Goal: Download file/media

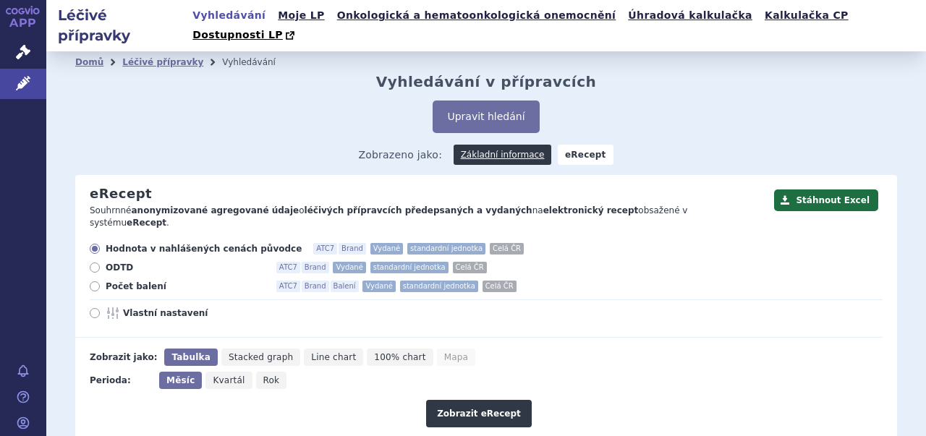
click at [263, 375] on span "Rok" at bounding box center [271, 380] width 17 height 10
click at [263, 372] on input "Rok" at bounding box center [260, 376] width 9 height 9
radio input "true"
click at [229, 375] on span "Kvartál" at bounding box center [226, 380] width 32 height 10
click at [212, 372] on input "Kvartál" at bounding box center [206, 376] width 9 height 9
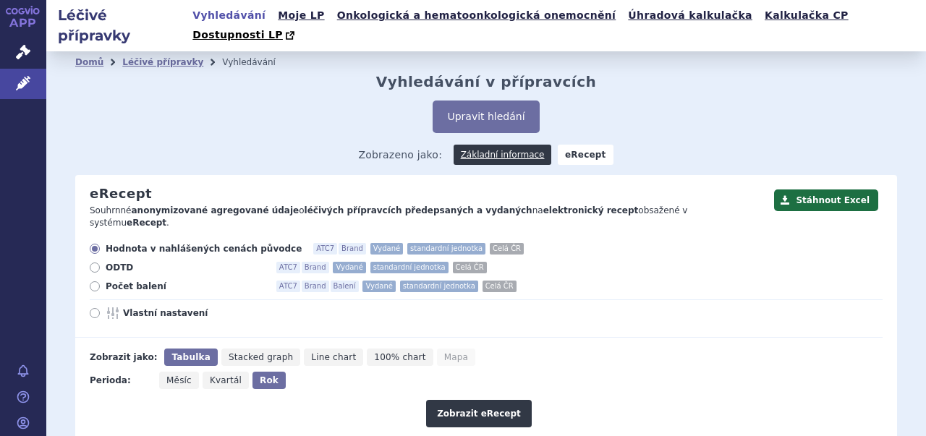
radio input "true"
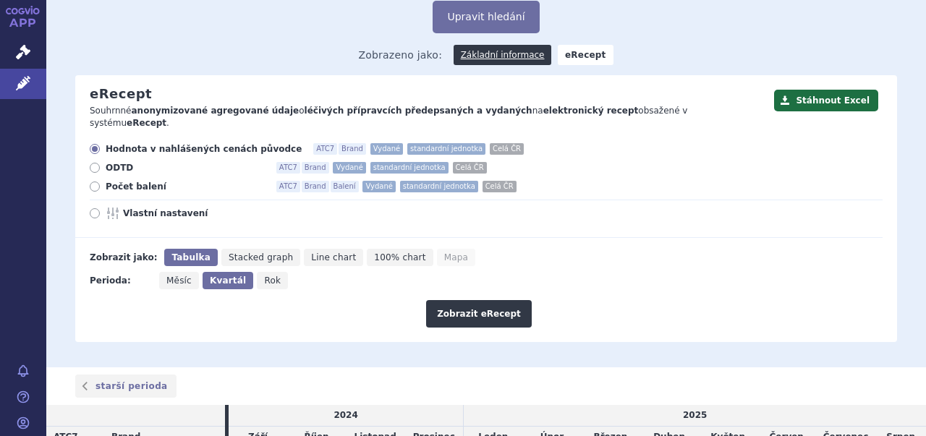
scroll to position [98, 0]
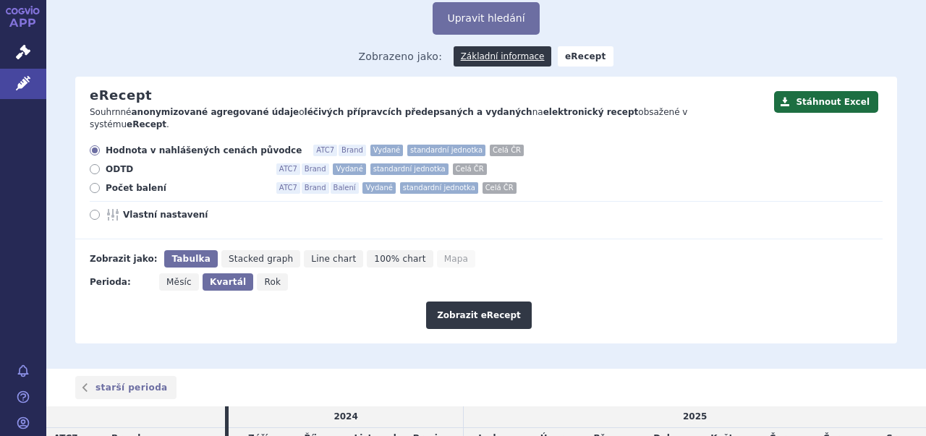
click at [145, 182] on span "Počet balení" at bounding box center [185, 188] width 159 height 12
click at [101, 185] on input "Počet balení ATC7 Brand Balení Vydané standardní jednotka Celá ČR" at bounding box center [95, 189] width 9 height 9
radio input "true"
click at [497, 302] on button "Zobrazit eRecept" at bounding box center [479, 315] width 106 height 27
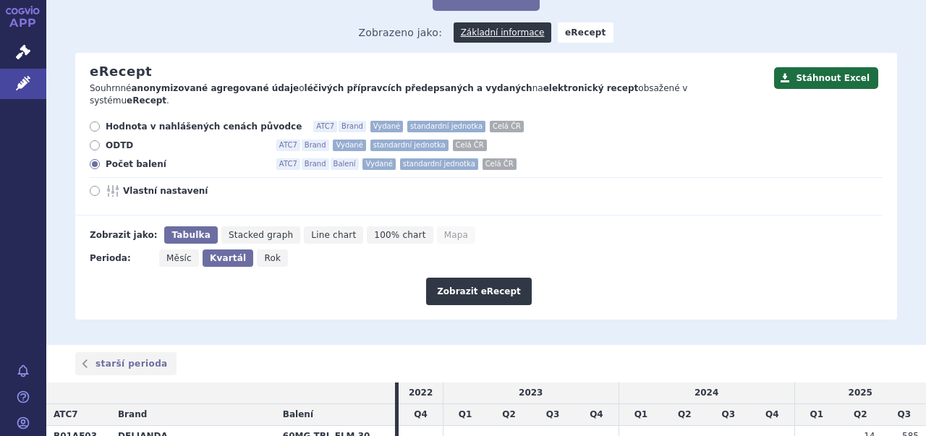
scroll to position [120, 0]
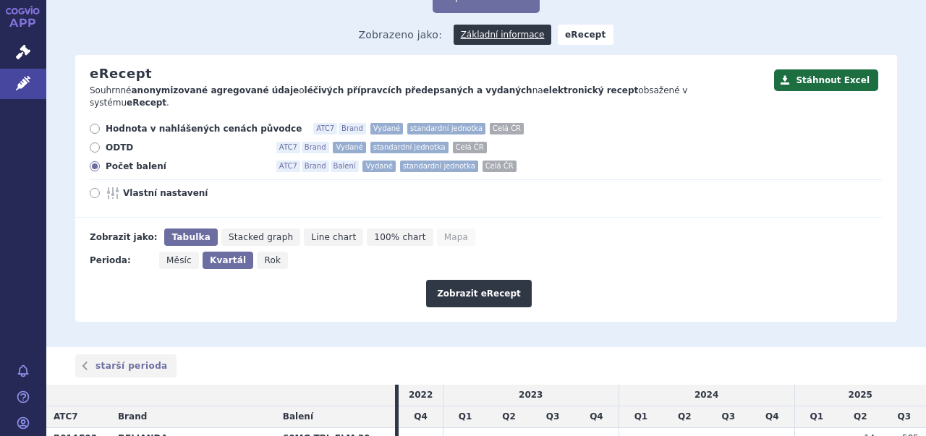
click at [156, 187] on span "Vlastní nastavení" at bounding box center [202, 193] width 159 height 12
click at [101, 190] on input "Vlastní nastavení" at bounding box center [95, 194] width 9 height 9
radio input "true"
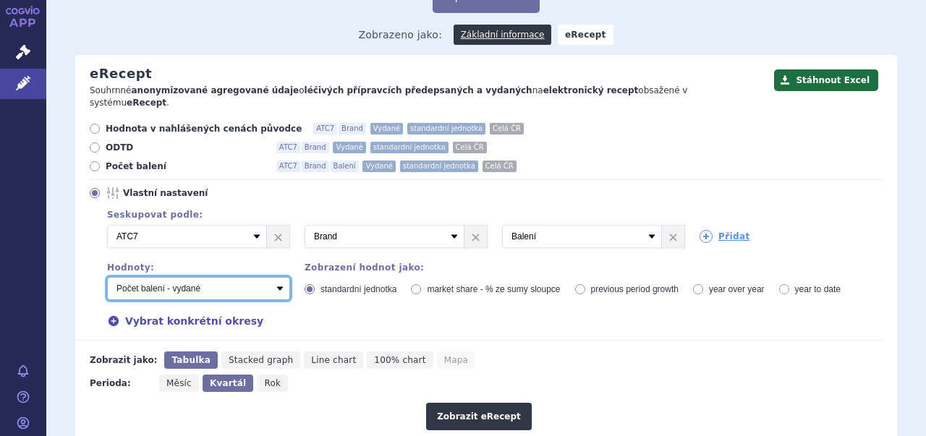
click at [272, 277] on select "Počet balení - vydané Hodnota v nahlášených cenách původce - vydané [DIS-13] Ho…" at bounding box center [198, 288] width 183 height 23
select select "predepsanePackages"
click at [107, 277] on select "Počet balení - vydané Hodnota v nahlášených cenách původce - vydané [DIS-13] Ho…" at bounding box center [198, 288] width 183 height 23
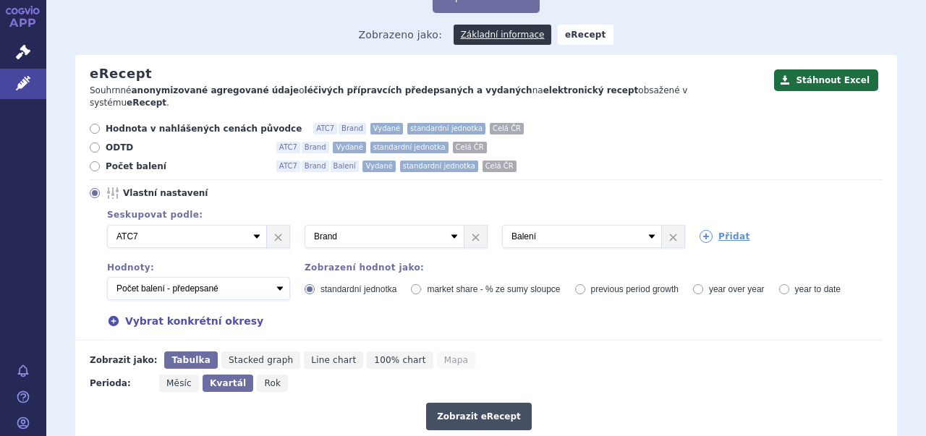
click at [487, 403] on button "Zobrazit eRecept" at bounding box center [479, 416] width 106 height 27
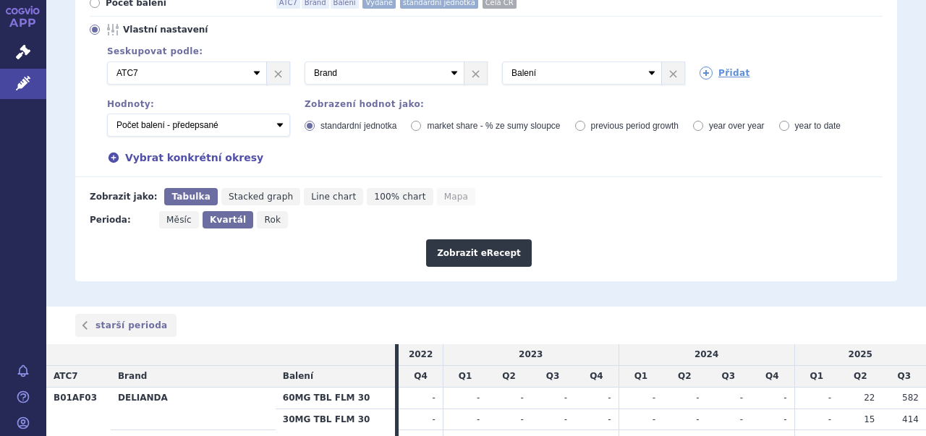
scroll to position [285, 0]
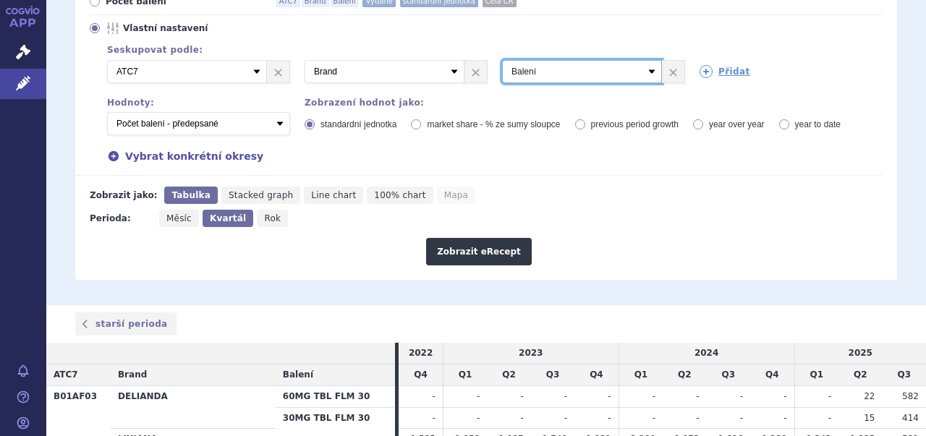
click at [641, 60] on select "Vyberte groupování ATC3 ATC5 ATC7 Brand Balení Síla Forma SÚKL kód MAH VPOIS Re…" at bounding box center [582, 71] width 160 height 23
click at [175, 213] on span "Měsíc" at bounding box center [178, 218] width 25 height 10
click at [169, 210] on input "Měsíc" at bounding box center [163, 214] width 9 height 9
radio input "true"
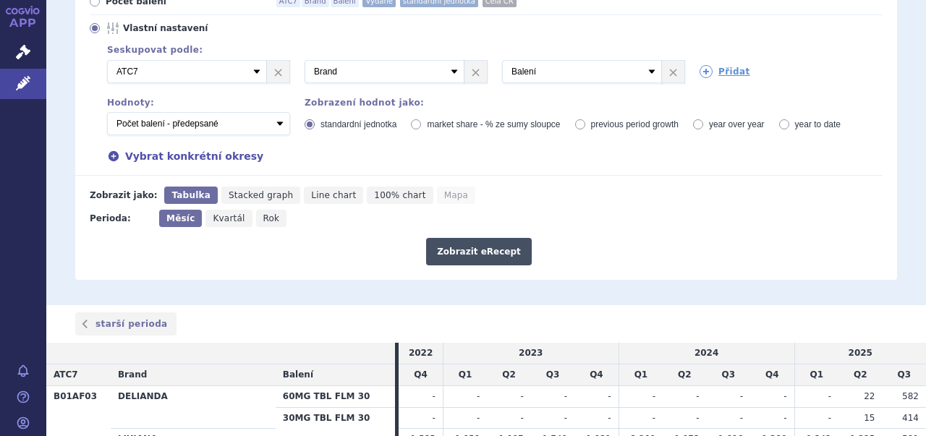
click at [473, 238] on button "Zobrazit eRecept" at bounding box center [479, 251] width 106 height 27
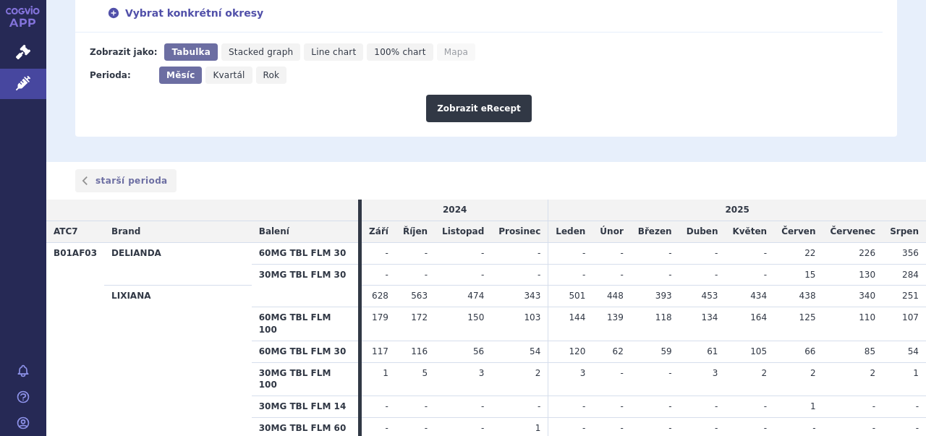
scroll to position [430, 0]
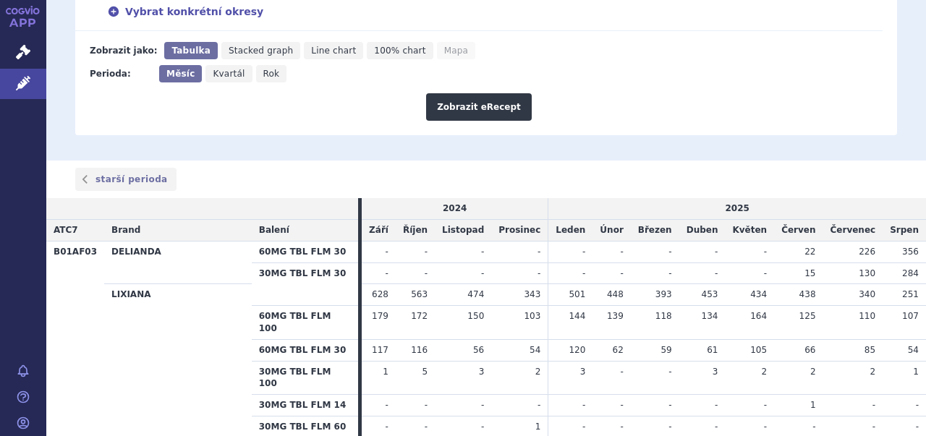
click at [263, 69] on span "Rok" at bounding box center [271, 74] width 17 height 10
click at [256, 65] on input "Rok" at bounding box center [260, 69] width 9 height 9
radio input "true"
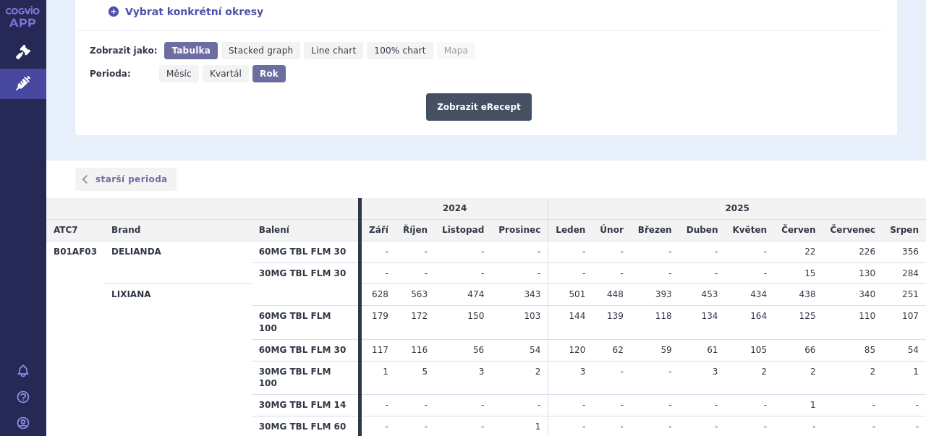
click at [480, 93] on button "Zobrazit eRecept" at bounding box center [479, 106] width 106 height 27
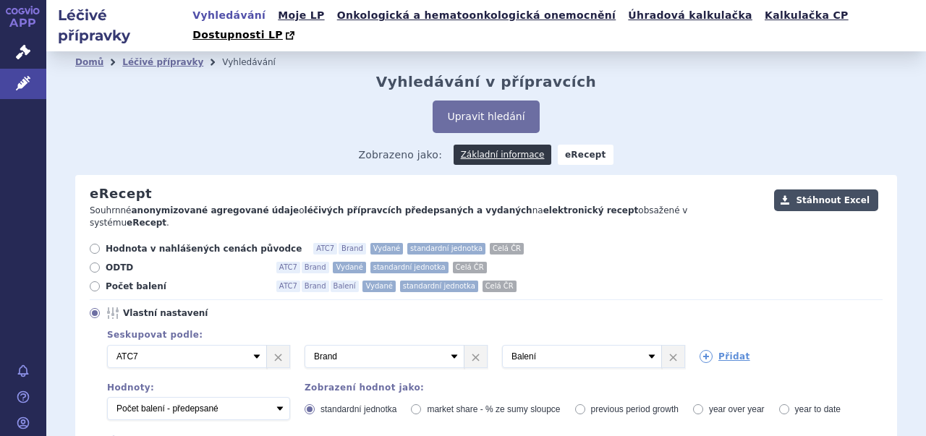
click at [846, 192] on button "Stáhnout Excel" at bounding box center [826, 200] width 104 height 22
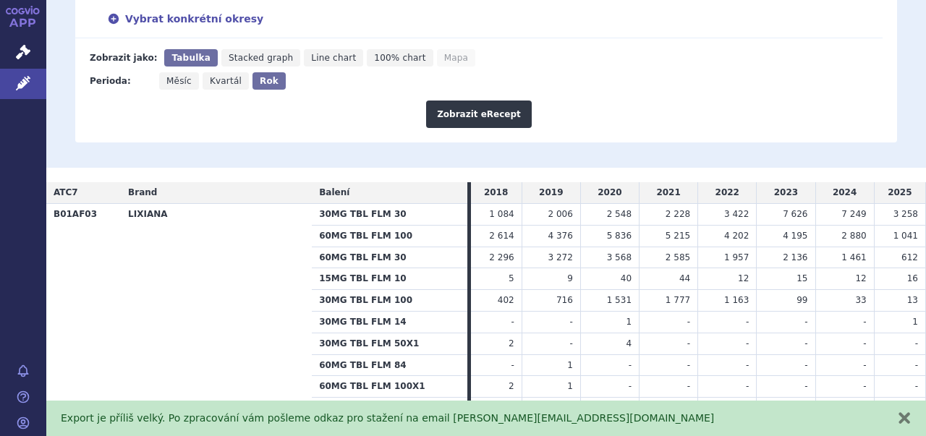
scroll to position [455, 0]
